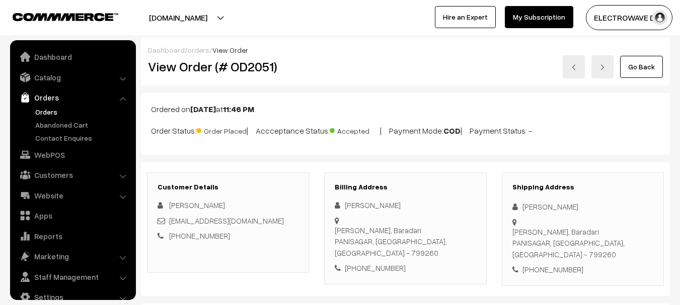
click at [49, 107] on link "Orders" at bounding box center [83, 112] width 100 height 11
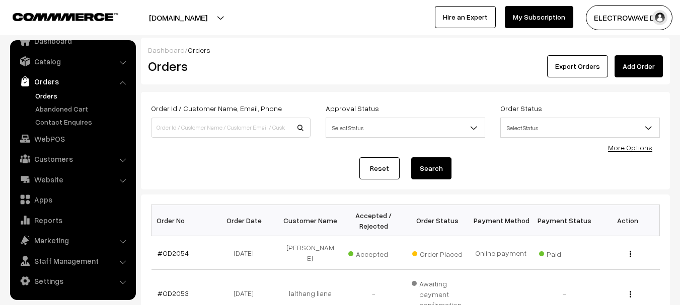
click at [34, 90] on link "Orders" at bounding box center [73, 81] width 120 height 18
click at [38, 95] on link "Orders" at bounding box center [83, 96] width 100 height 11
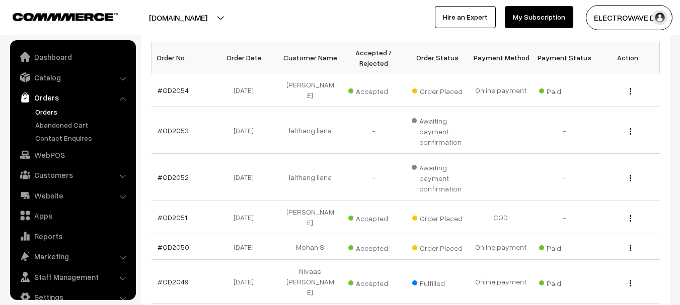
scroll to position [16, 0]
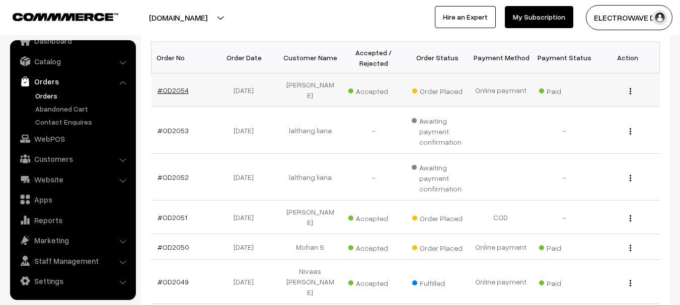
click at [167, 86] on link "#OD2054" at bounding box center [172, 90] width 31 height 9
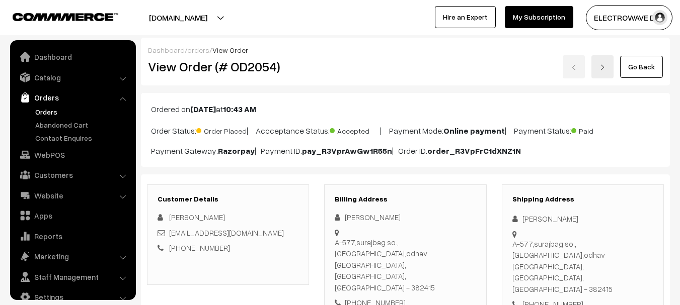
scroll to position [16, 0]
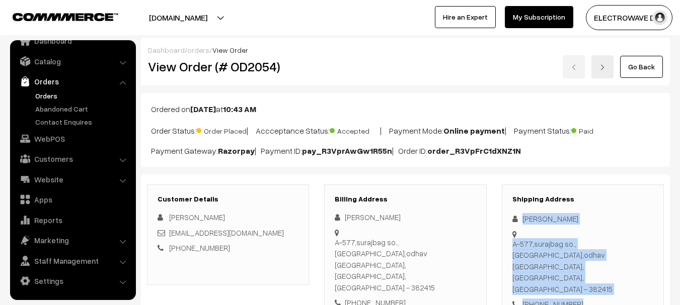
copy div "Hardipsinh rana A-577,surajbag so., Adinathnagar,odhav Ahmedabad, Gujarat, Indi…"
drag, startPoint x: 517, startPoint y: 217, endPoint x: 573, endPoint y: 261, distance: 70.6
click at [573, 261] on div "Shipping Address Hardipsinh rana A-577,surajbag so., Adinathnagar,odhav Ahmedab…" at bounding box center [583, 253] width 162 height 136
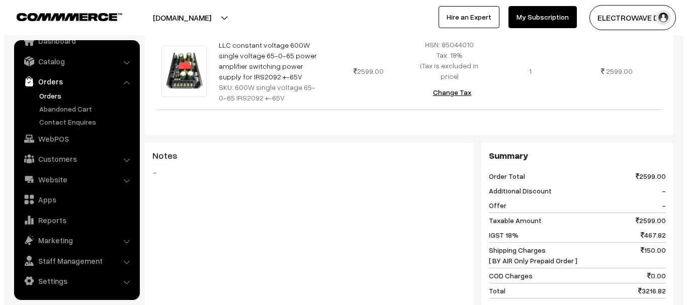
scroll to position [453, 0]
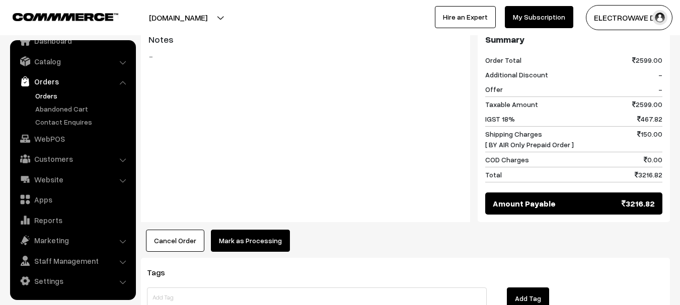
click at [237, 230] on button "Mark as Processing" at bounding box center [250, 241] width 79 height 22
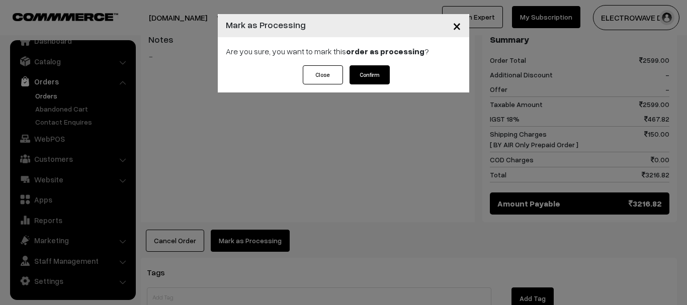
click at [351, 68] on button "Confirm" at bounding box center [370, 74] width 40 height 19
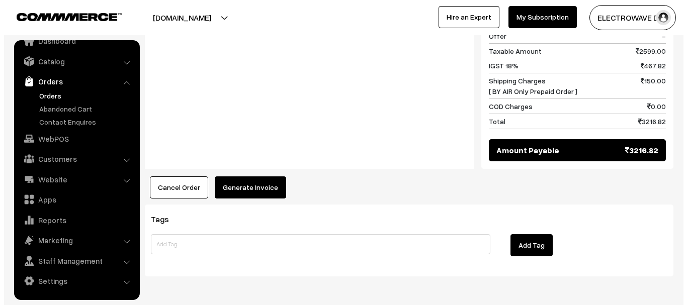
scroll to position [506, 0]
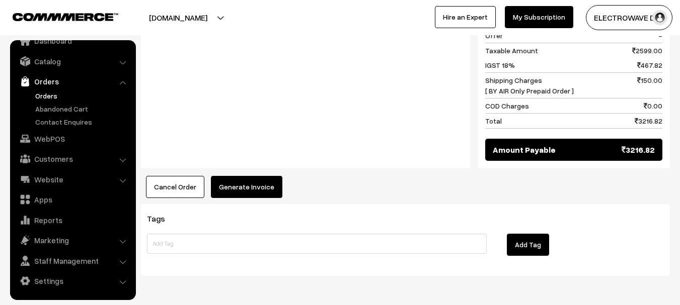
click at [255, 176] on button "Generate Invoice" at bounding box center [246, 187] width 71 height 22
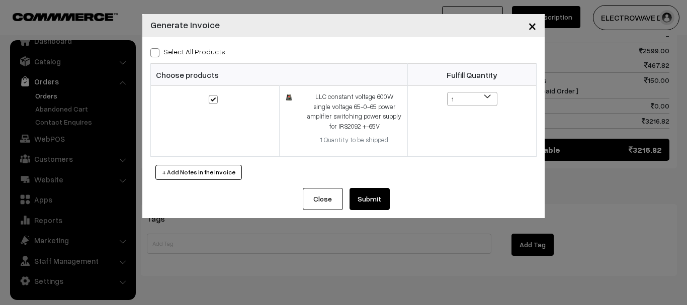
click at [372, 193] on button "Submit" at bounding box center [370, 199] width 40 height 22
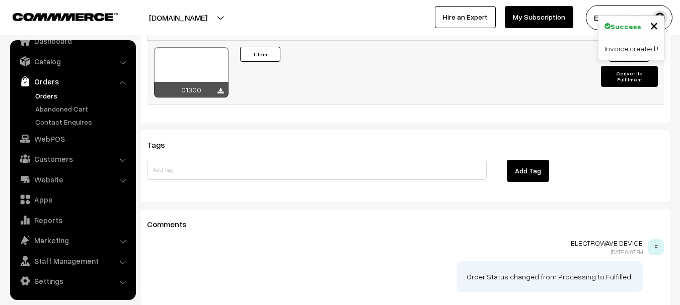
scroll to position [606, 0]
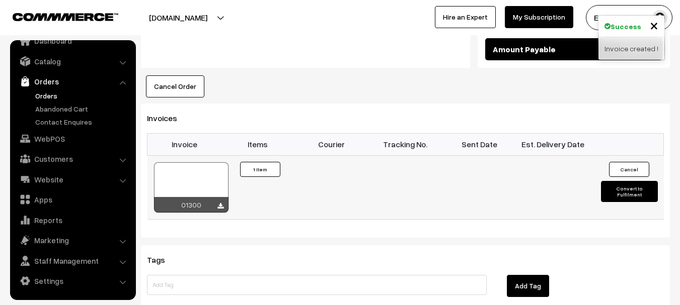
click at [208, 163] on div at bounding box center [191, 188] width 74 height 50
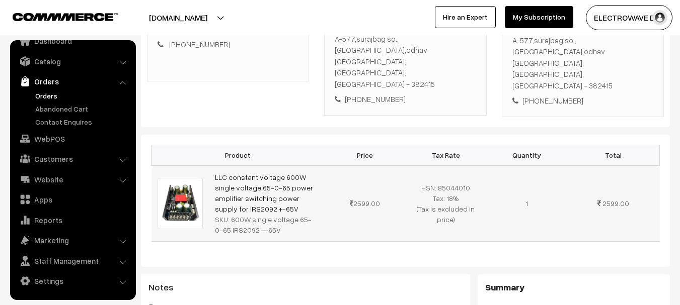
scroll to position [3, 0]
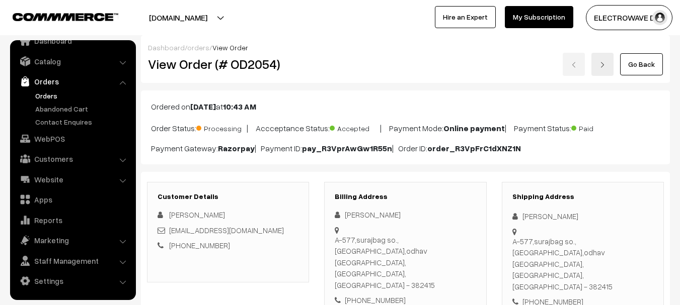
click at [42, 95] on link "Orders" at bounding box center [83, 96] width 100 height 11
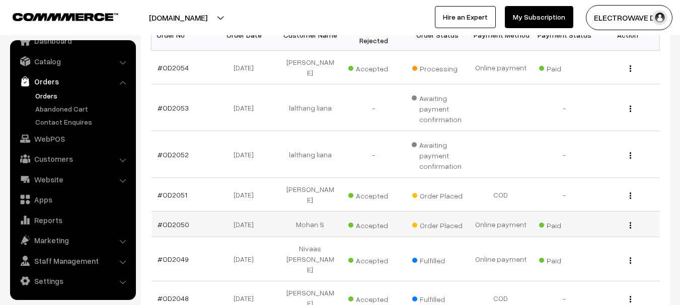
scroll to position [201, 0]
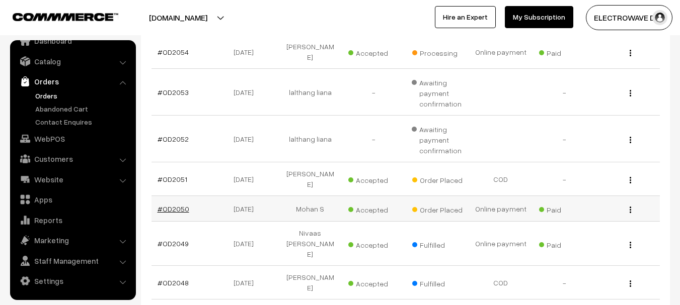
click at [181, 205] on link "#OD2050" at bounding box center [173, 209] width 32 height 9
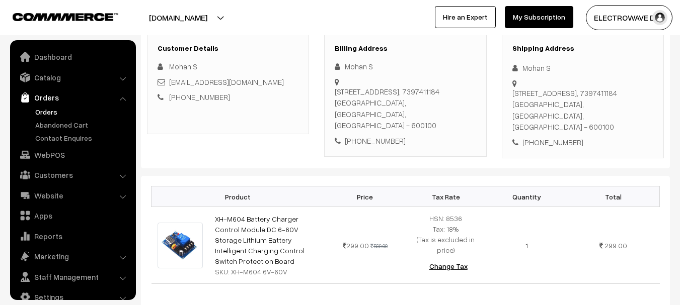
scroll to position [16, 0]
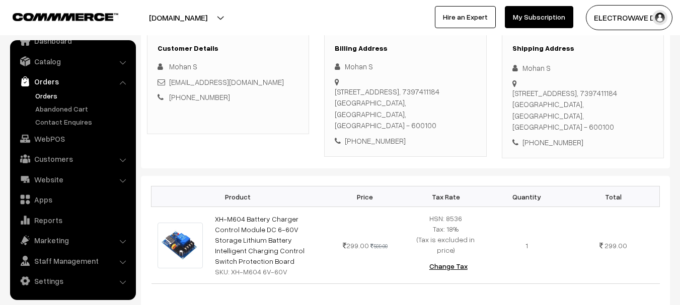
click at [613, 116] on div "[STREET_ADDRESS], 7397411184 [GEOGRAPHIC_DATA], [GEOGRAPHIC_DATA] - 600100" at bounding box center [582, 110] width 141 height 45
copy div "600100"
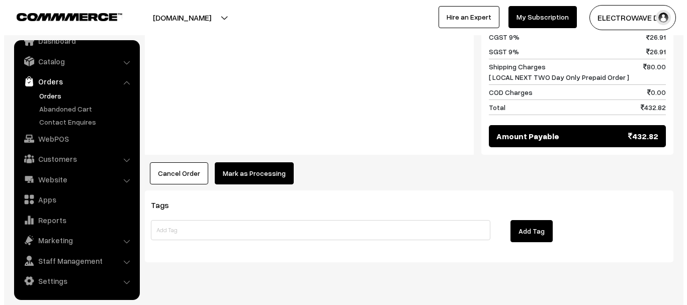
scroll to position [550, 0]
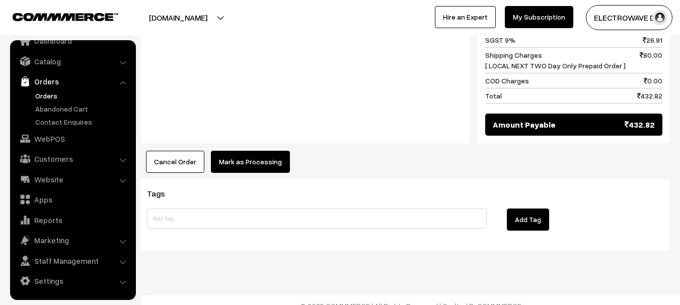
click at [254, 151] on button "Mark as Processing" at bounding box center [250, 162] width 79 height 22
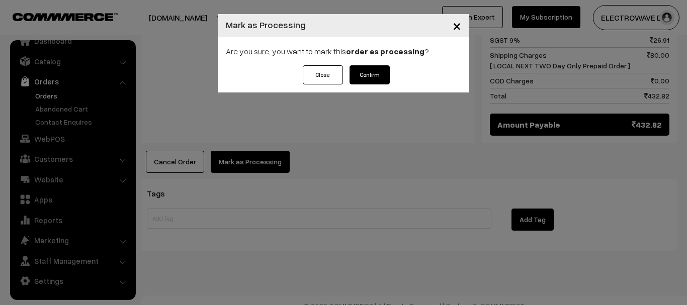
click at [384, 68] on button "Confirm" at bounding box center [370, 74] width 40 height 19
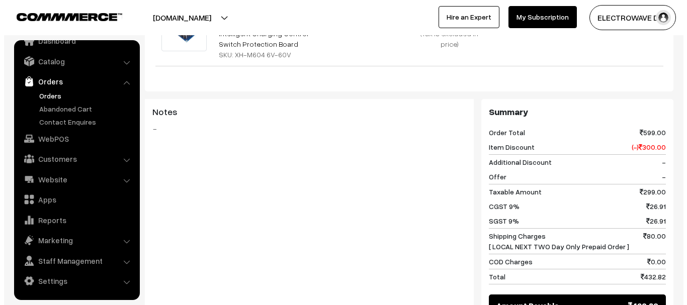
scroll to position [503, 0]
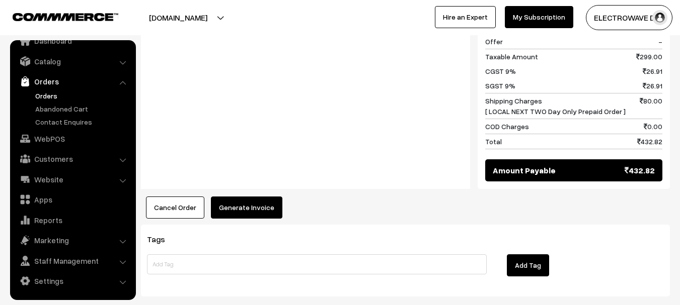
click at [243, 197] on button "Generate Invoice" at bounding box center [246, 208] width 71 height 22
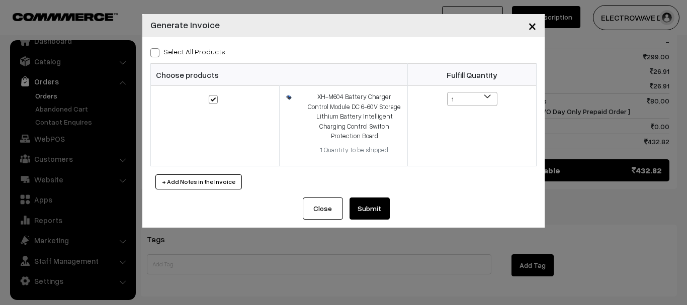
click at [352, 254] on div "× Generate Invoice Select All Products Choose products Fulfill Quantity 1 1" at bounding box center [343, 152] width 687 height 305
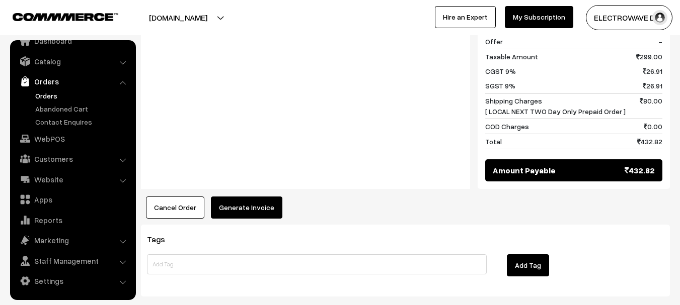
drag, startPoint x: 361, startPoint y: 204, endPoint x: 348, endPoint y: 193, distance: 17.1
click at [252, 197] on button "Generate Invoice" at bounding box center [246, 208] width 71 height 22
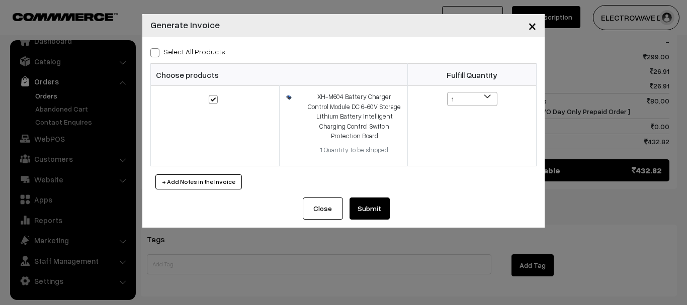
click at [373, 198] on button "Submit" at bounding box center [370, 209] width 40 height 22
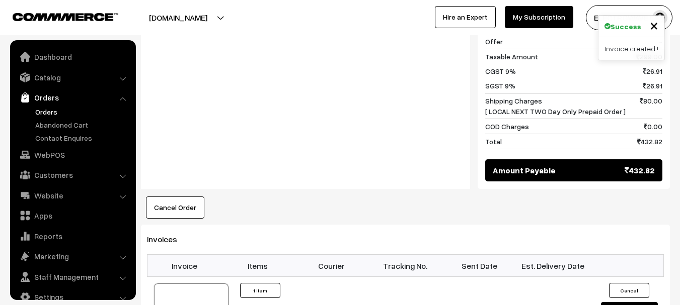
scroll to position [16, 0]
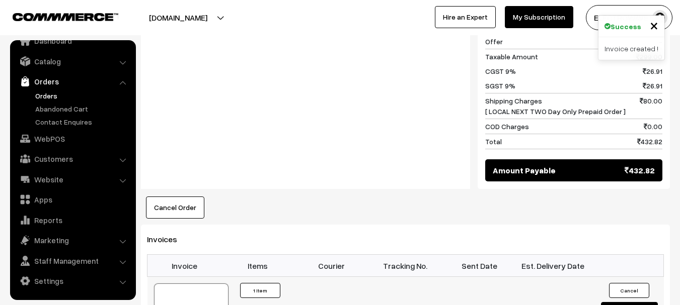
click at [201, 284] on div at bounding box center [191, 309] width 74 height 50
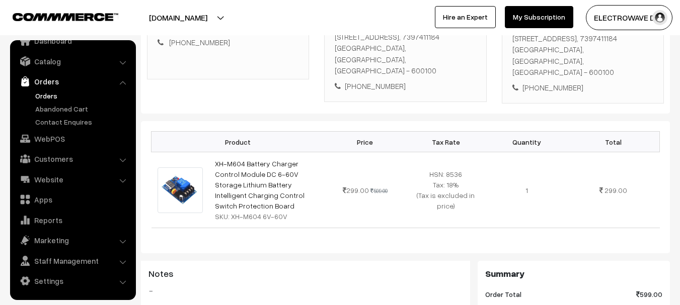
scroll to position [101, 0]
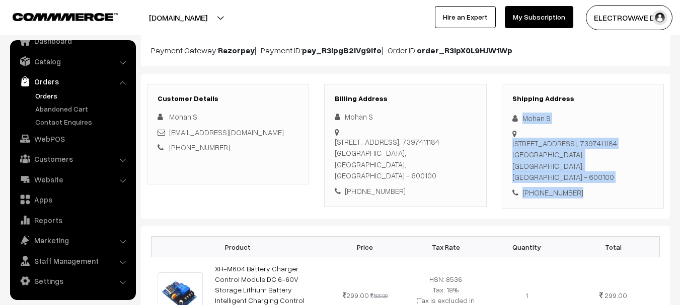
drag, startPoint x: 519, startPoint y: 111, endPoint x: 582, endPoint y: 190, distance: 100.9
click at [582, 190] on div "Shipping Address Mohan S 1/602 Ghandi street, jalladaiyanpet, medavakkam-chenna…" at bounding box center [583, 146] width 162 height 125
copy div "Mohan S 1/602 Ghandi street, jalladaiyanpet, medavakkam-chennai-600100, 7397411…"
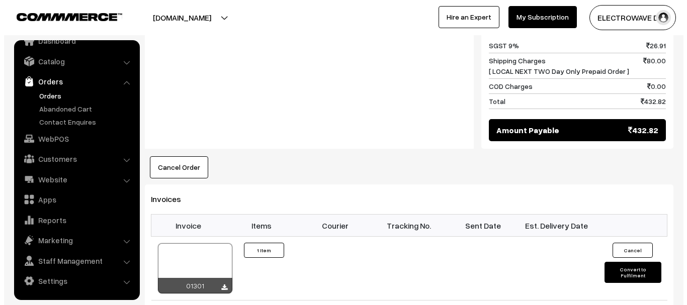
scroll to position [604, 0]
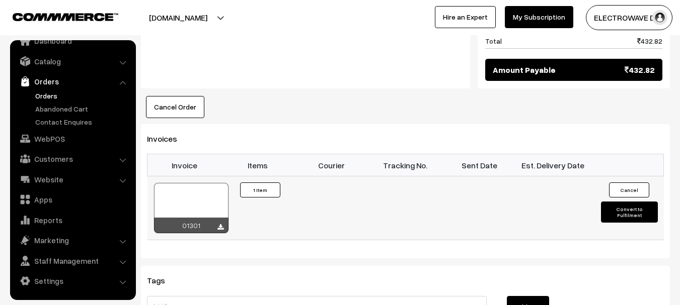
click at [619, 202] on button "Convert to Fulfilment" at bounding box center [629, 212] width 57 height 21
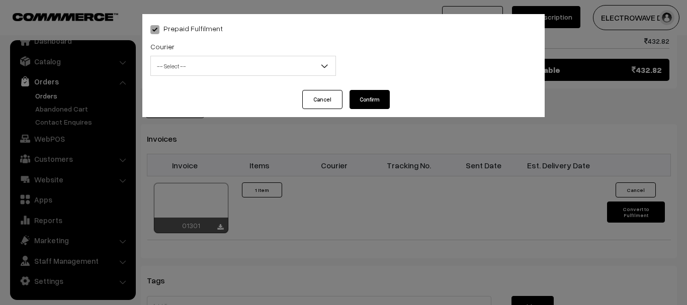
click at [199, 66] on span "-- Select --" at bounding box center [243, 66] width 185 height 18
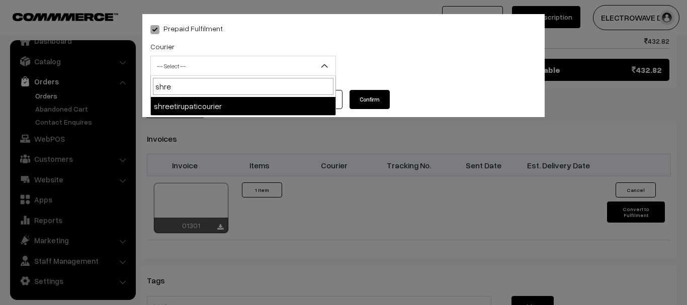
type input "shree"
select select "8"
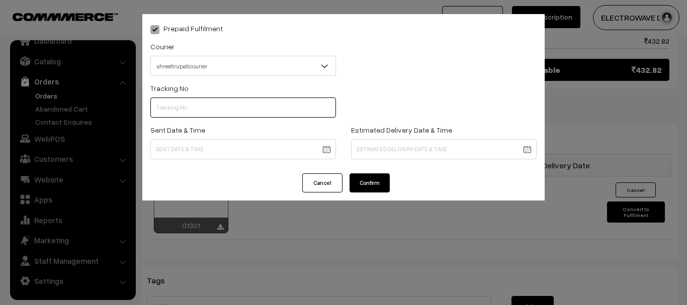
click at [221, 108] on input "text" at bounding box center [243, 108] width 186 height 20
type input "374800041918"
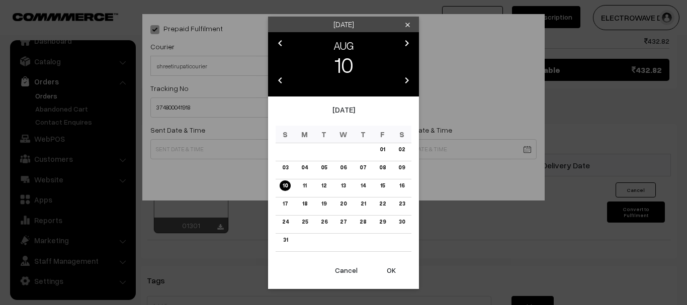
click at [400, 271] on button "OK" at bounding box center [391, 271] width 40 height 22
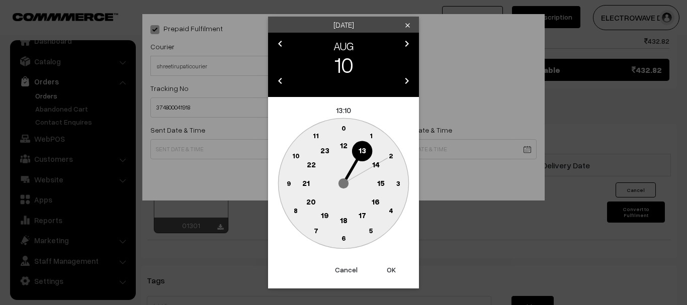
click at [397, 271] on button "OK" at bounding box center [391, 270] width 40 height 22
type input "10-08-2025 13:10"
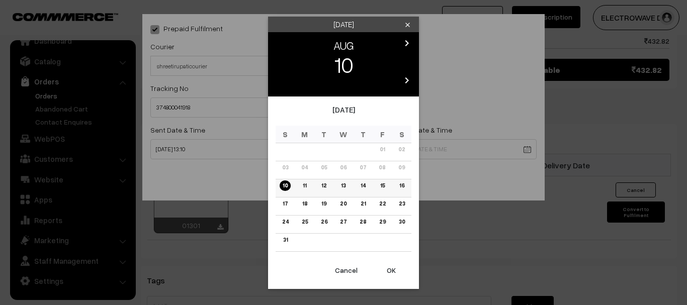
click at [344, 186] on link "13" at bounding box center [343, 186] width 11 height 11
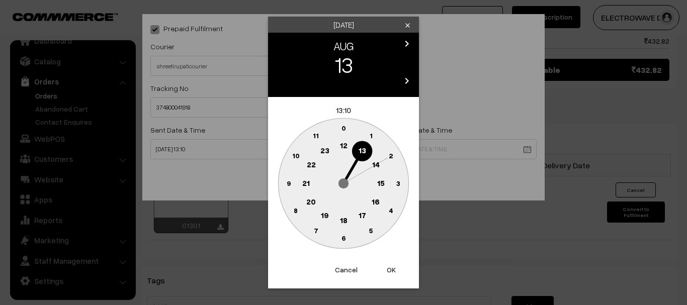
click at [391, 265] on button "OK" at bounding box center [391, 270] width 40 height 22
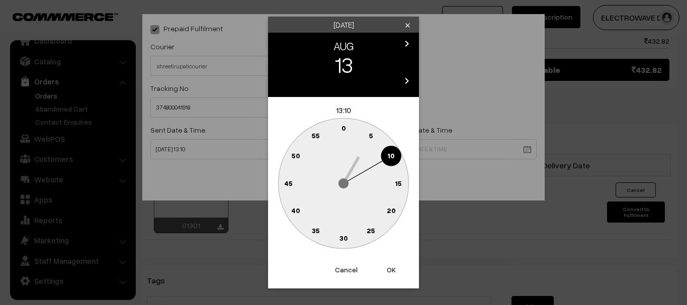
click at [391, 265] on button "OK" at bounding box center [391, 270] width 40 height 22
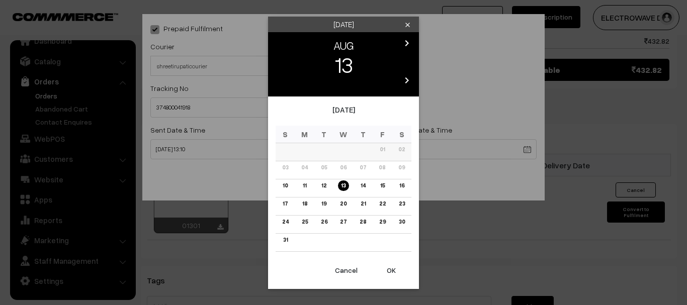
click at [365, 186] on link "14" at bounding box center [362, 186] width 11 height 11
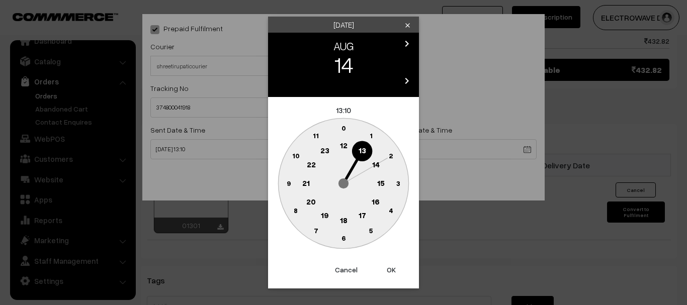
click at [389, 275] on button "OK" at bounding box center [391, 270] width 40 height 22
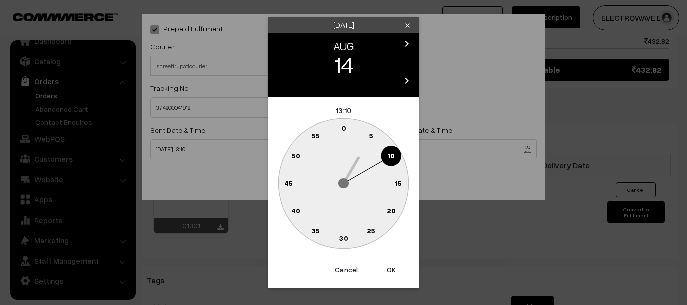
click at [389, 274] on button "OK" at bounding box center [391, 270] width 40 height 22
type input "14-08-2025 13:10"
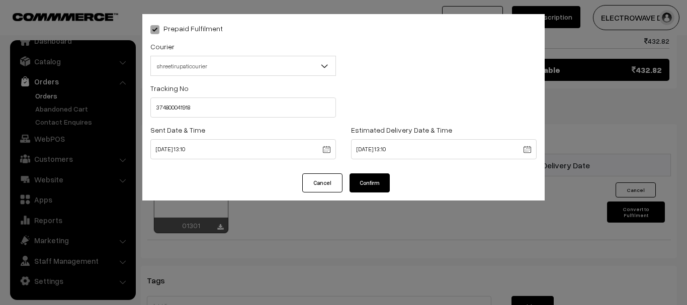
click at [373, 176] on button "Confirm" at bounding box center [370, 183] width 40 height 19
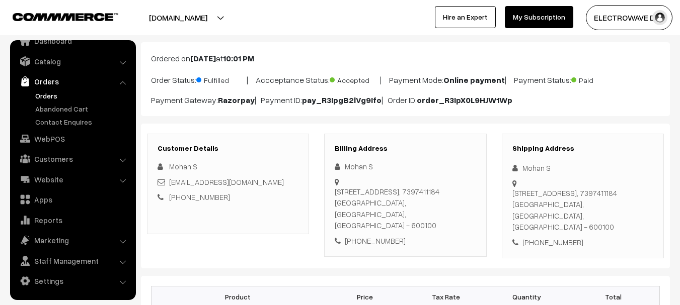
scroll to position [50, 0]
click at [55, 99] on link "Orders" at bounding box center [83, 96] width 100 height 11
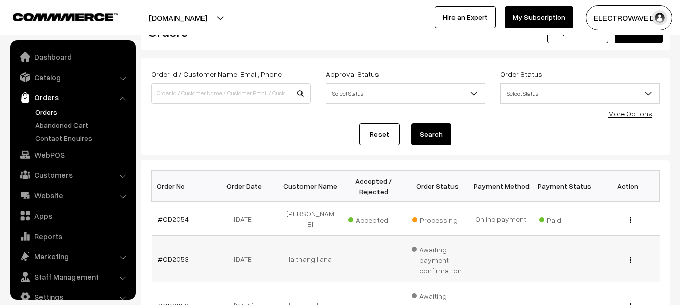
scroll to position [101, 0]
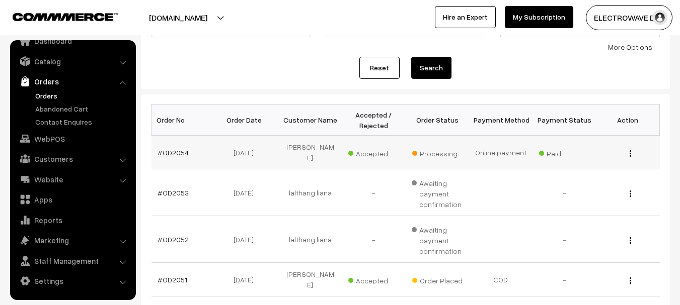
click at [170, 148] on link "#OD2054" at bounding box center [172, 152] width 31 height 9
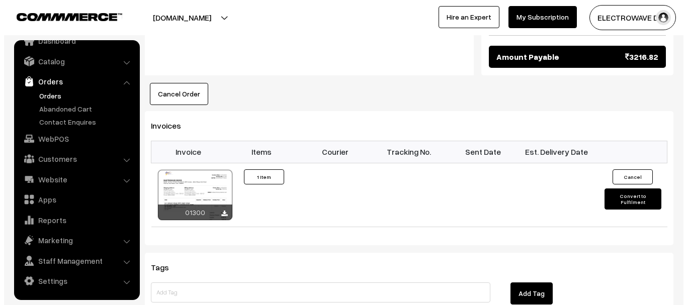
scroll to position [604, 0]
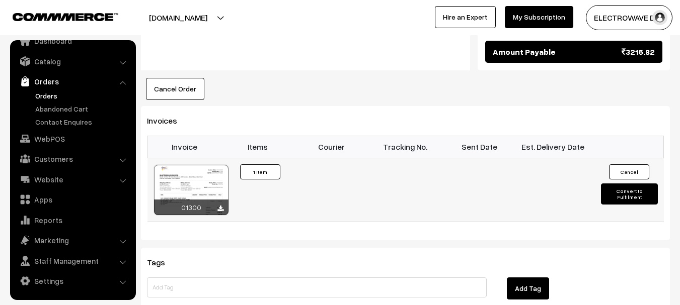
click at [620, 184] on button "Convert to Fulfilment" at bounding box center [629, 194] width 57 height 21
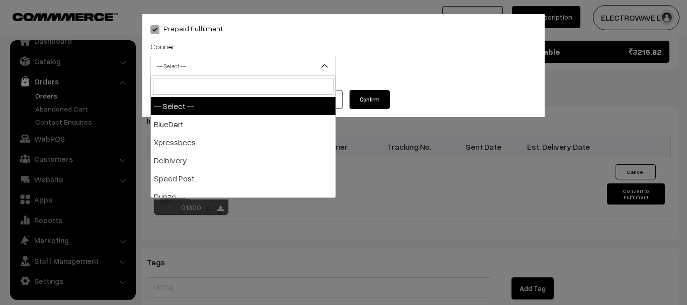
click at [225, 66] on span "-- Select --" at bounding box center [243, 66] width 185 height 18
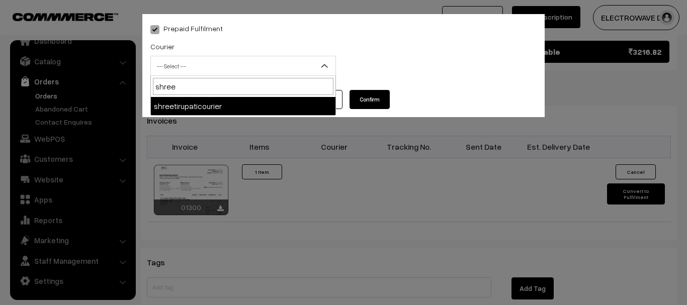
type input "shree"
select select "8"
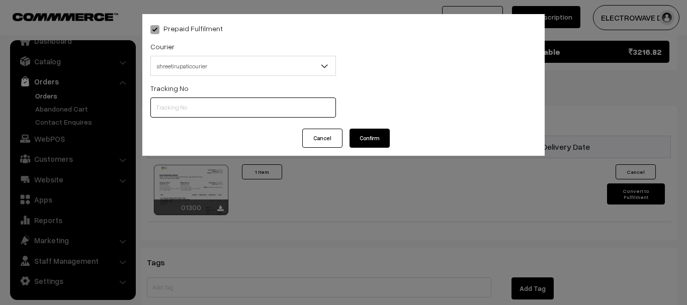
click at [204, 113] on input "text" at bounding box center [243, 108] width 186 height 20
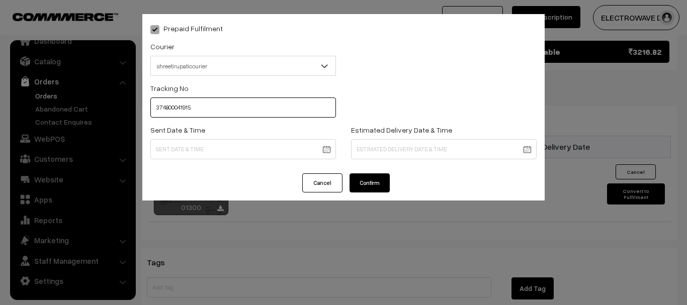
type input "374800041915"
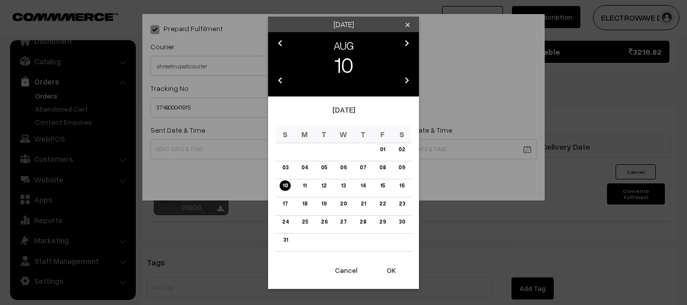
click at [393, 271] on button "OK" at bounding box center [391, 271] width 40 height 22
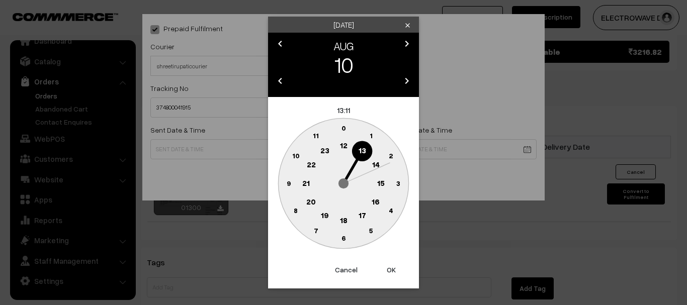
click at [393, 271] on button "OK" at bounding box center [391, 270] width 40 height 22
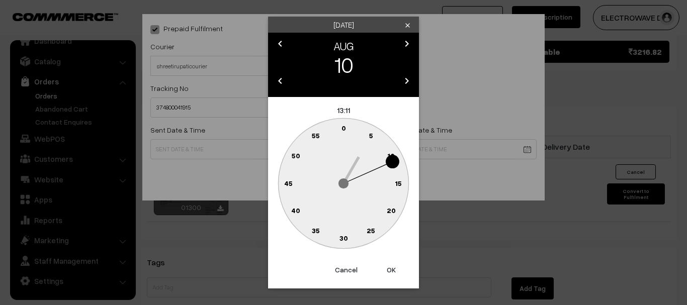
click at [393, 271] on button "OK" at bounding box center [391, 270] width 40 height 22
type input "10-08-2025 13:11"
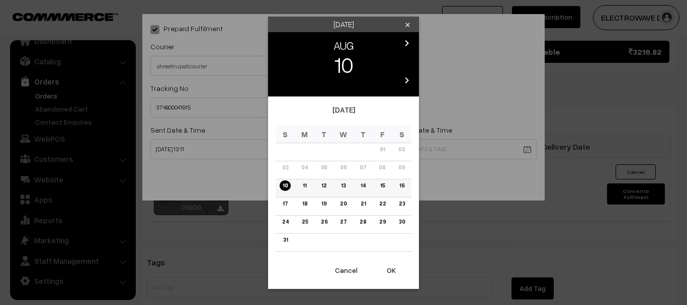
click at [361, 186] on link "14" at bounding box center [362, 186] width 11 height 11
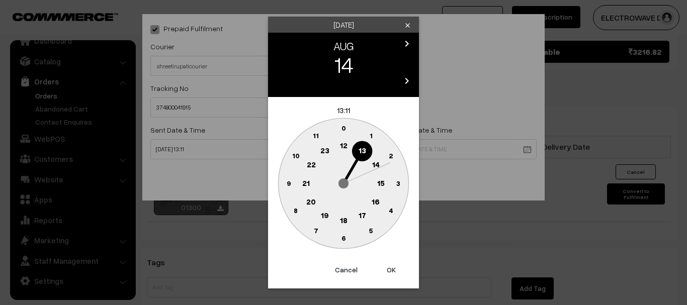
click at [388, 269] on button "OK" at bounding box center [391, 270] width 40 height 22
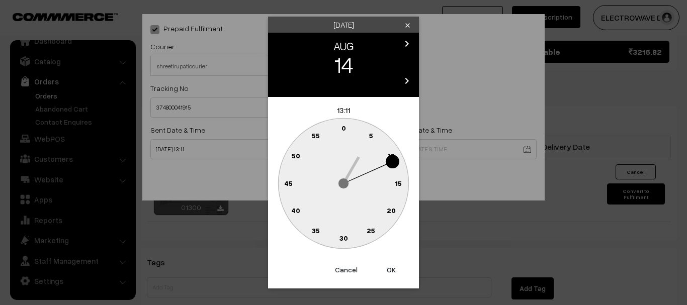
click at [388, 269] on button "OK" at bounding box center [391, 270] width 40 height 22
type input "14-08-2025 13:11"
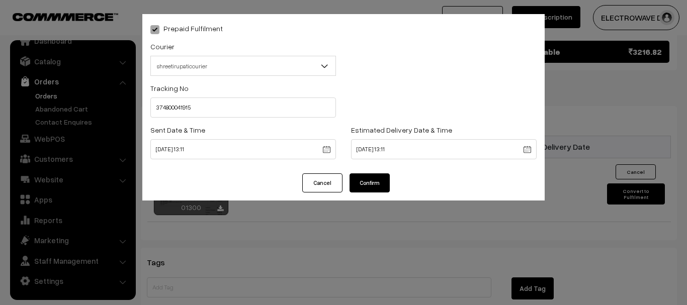
click at [363, 182] on button "Confirm" at bounding box center [370, 183] width 40 height 19
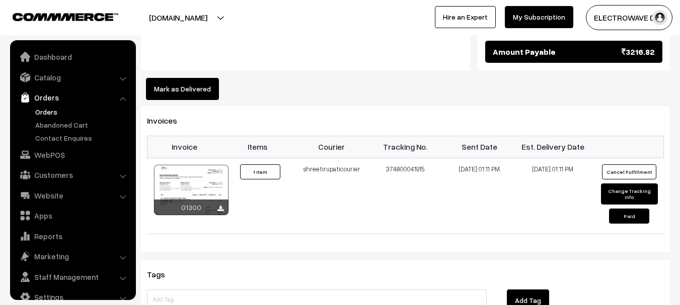
scroll to position [16, 0]
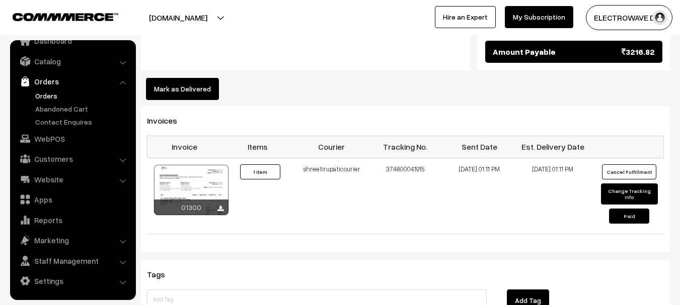
drag, startPoint x: 49, startPoint y: 98, endPoint x: 147, endPoint y: 32, distance: 118.5
click at [49, 98] on link "Orders" at bounding box center [83, 96] width 100 height 11
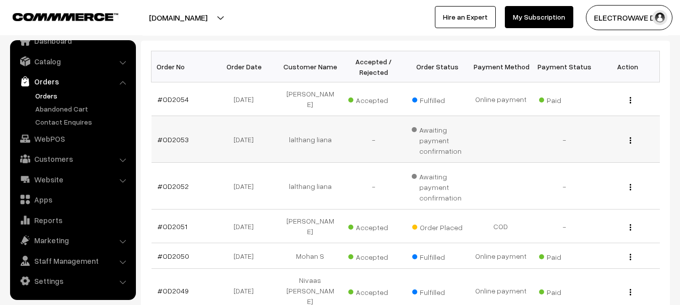
scroll to position [252, 0]
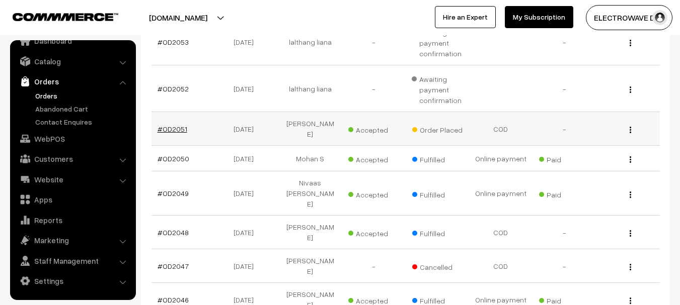
click at [177, 125] on link "#OD2051" at bounding box center [172, 129] width 30 height 9
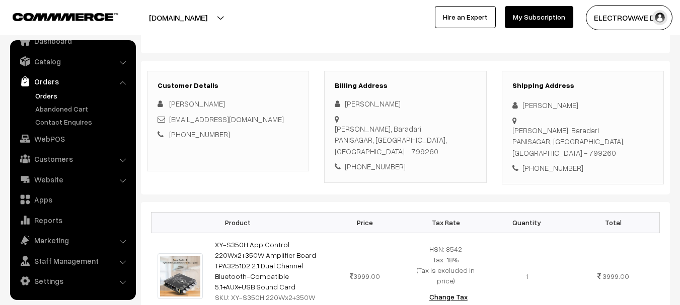
scroll to position [101, 0]
copy div "7005271936"
drag, startPoint x: 578, startPoint y: 145, endPoint x: 535, endPoint y: 154, distance: 43.3
click at [535, 154] on div "Shipping Address pintu sharma Jalabasa, Baradari PANISAGAR, Tripura, India - 79…" at bounding box center [583, 129] width 162 height 114
click at [586, 164] on div "+91 7005271936" at bounding box center [582, 170] width 141 height 12
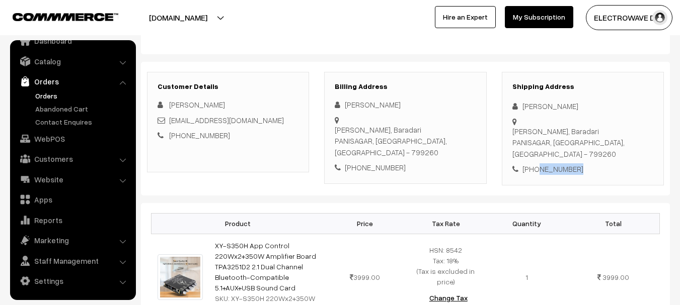
click at [581, 164] on div "+91 7005271936" at bounding box center [582, 170] width 141 height 12
copy div "+91 7005271936"
drag, startPoint x: 575, startPoint y: 146, endPoint x: 523, endPoint y: 154, distance: 51.9
click at [523, 164] on div "+91 7005271936" at bounding box center [582, 170] width 141 height 12
click at [44, 93] on link "Orders" at bounding box center [83, 96] width 100 height 11
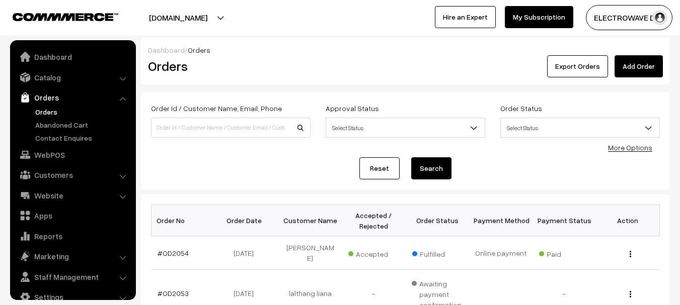
scroll to position [16, 0]
